Goal: Check status: Check status

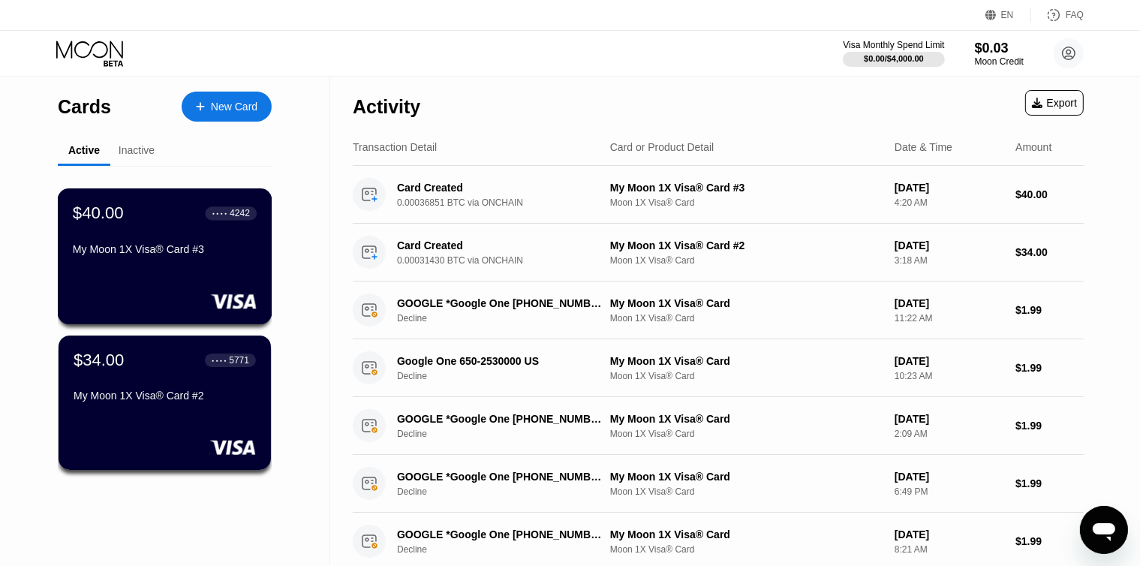
click at [139, 250] on div "My Moon 1X Visa® Card #3" at bounding box center [165, 249] width 184 height 12
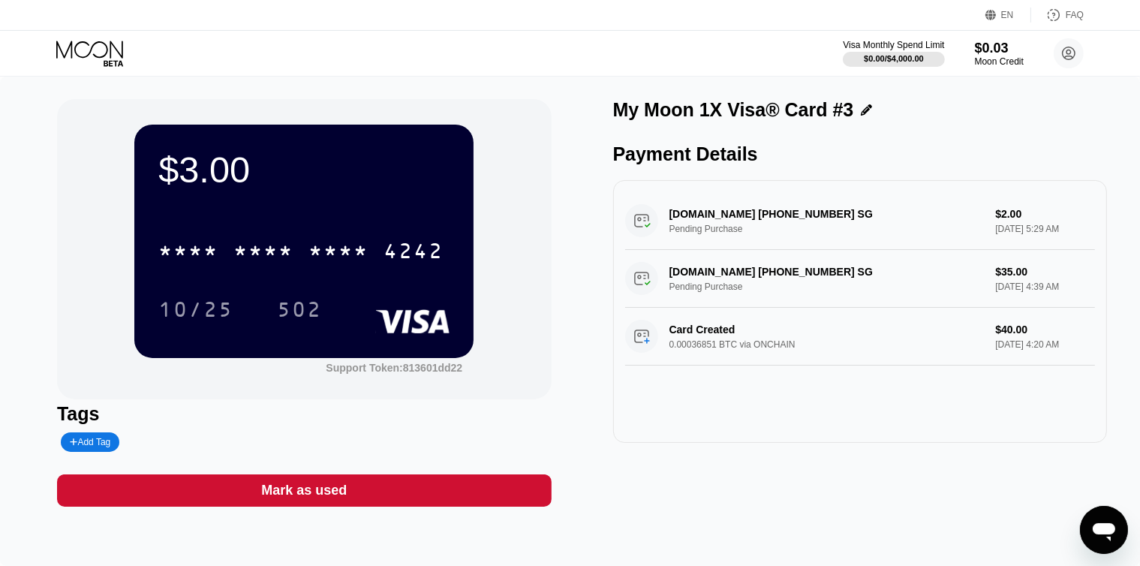
click at [81, 50] on icon at bounding box center [91, 54] width 70 height 26
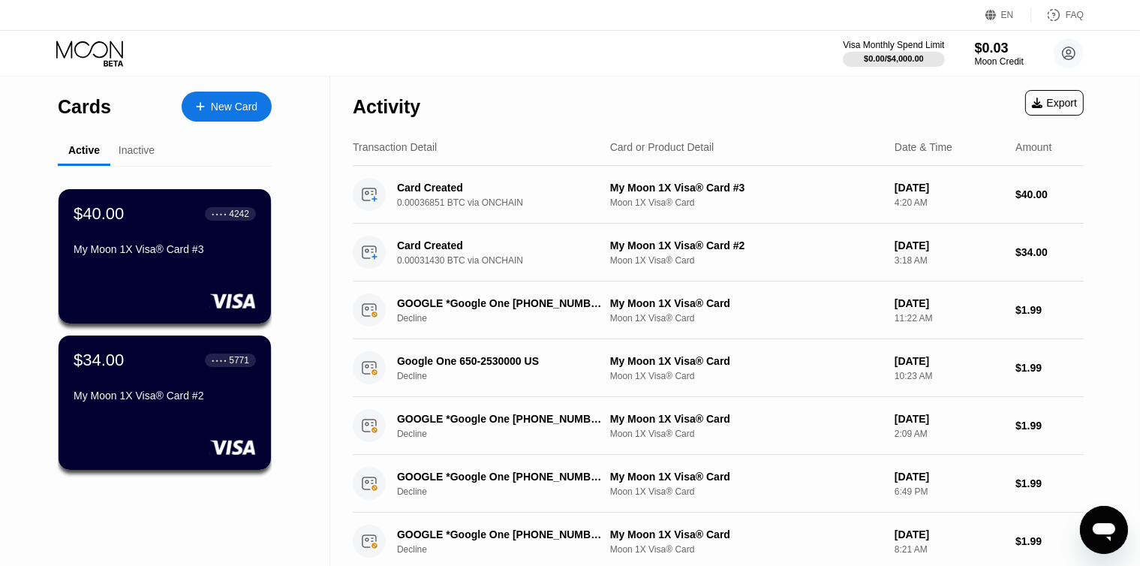
click at [194, 384] on div "$34.00 ● ● ● ● 5771 My Moon 1X Visa® Card #2" at bounding box center [165, 379] width 182 height 57
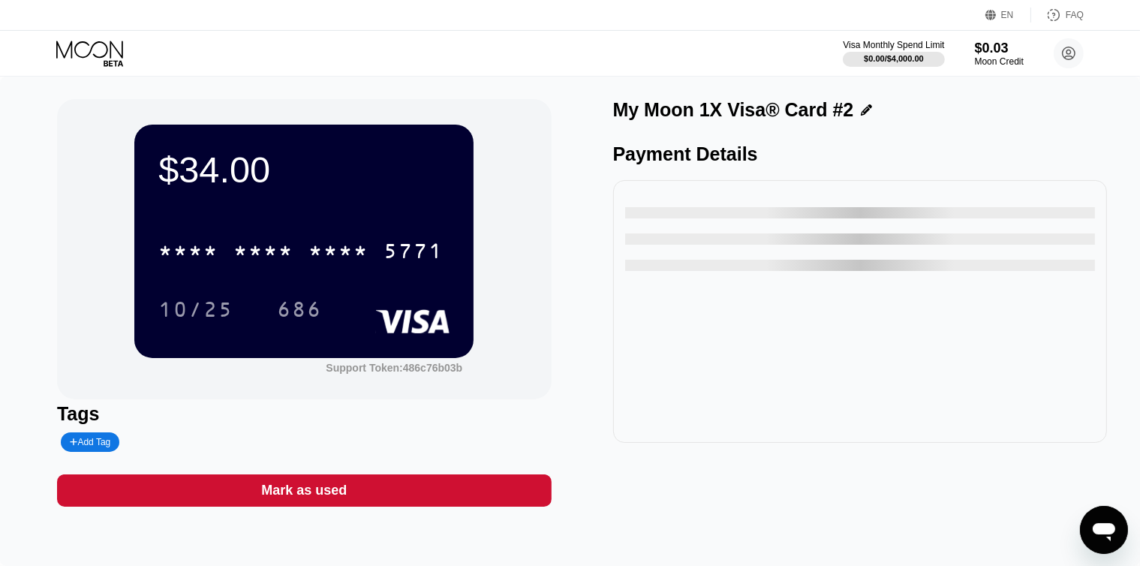
click at [91, 36] on div "Visa Monthly Spend Limit $0.00 / $4,000.00 $0.03 Moon Credit [EMAIL_ADDRESS][DO…" at bounding box center [570, 53] width 1140 height 45
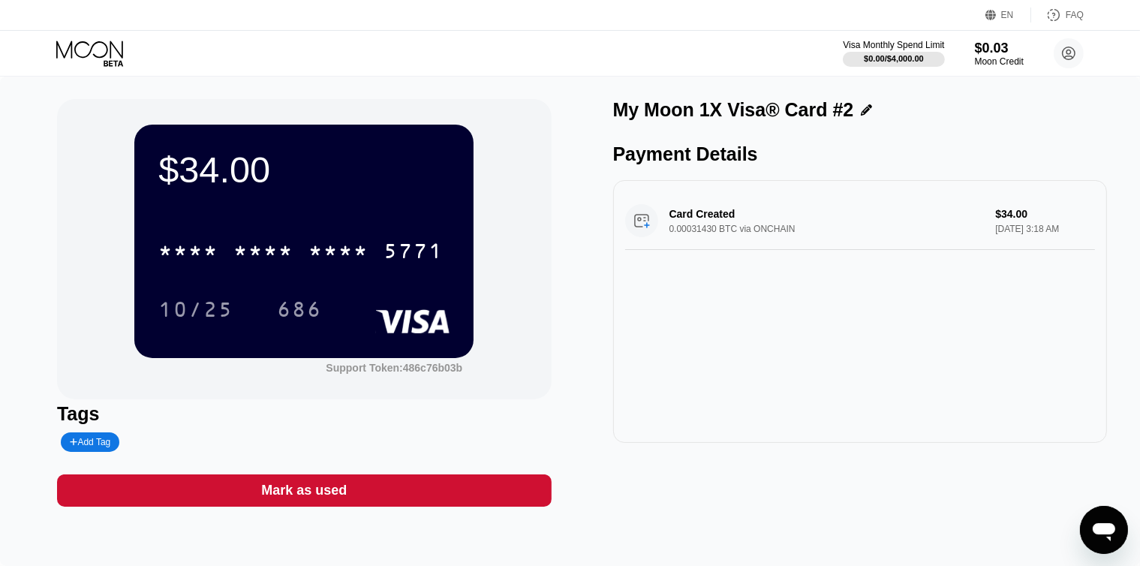
click at [91, 44] on icon at bounding box center [91, 54] width 70 height 26
